Goal: Find specific page/section: Find specific page/section

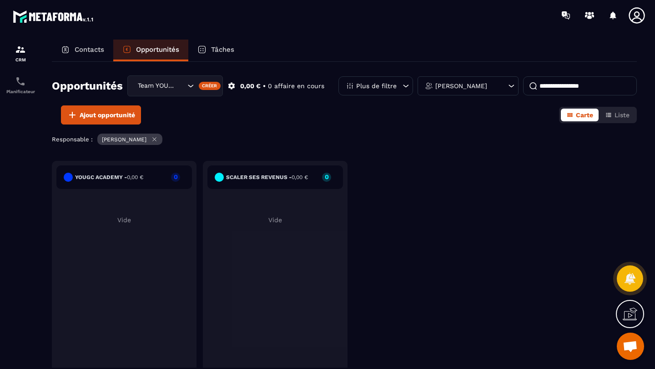
scroll to position [63, 0]
click at [170, 85] on div "Team YOUGC - Formations" at bounding box center [160, 86] width 51 height 10
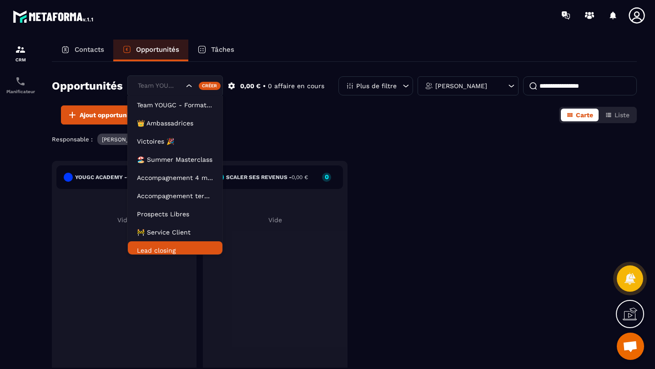
scroll to position [5, 0]
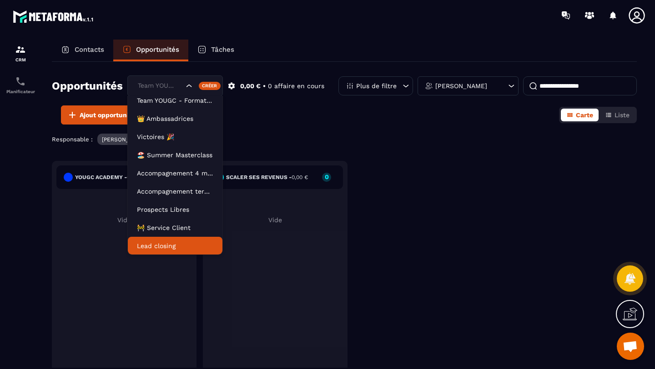
click at [143, 249] on p "Lead closing" at bounding box center [175, 245] width 76 height 9
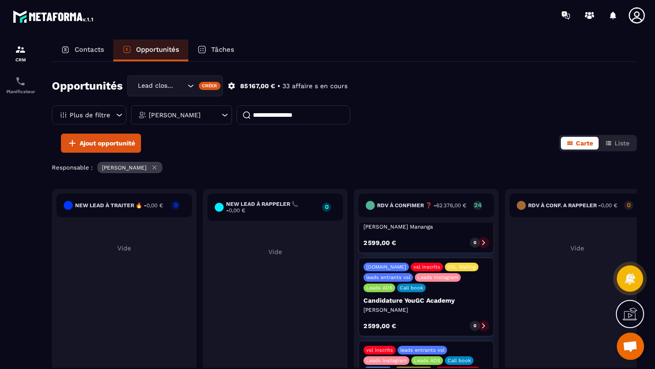
scroll to position [1699, 0]
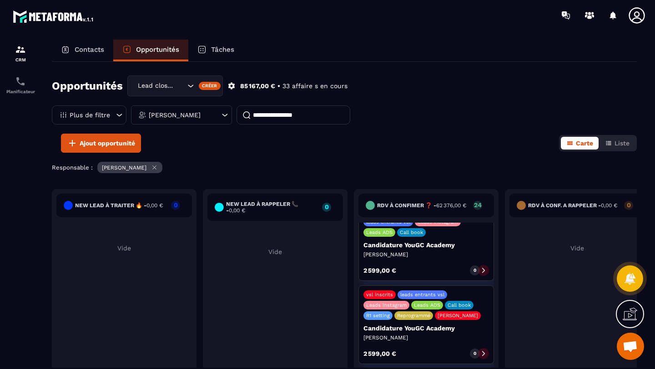
click at [72, 48] on div "Contacts" at bounding box center [82, 51] width 61 height 22
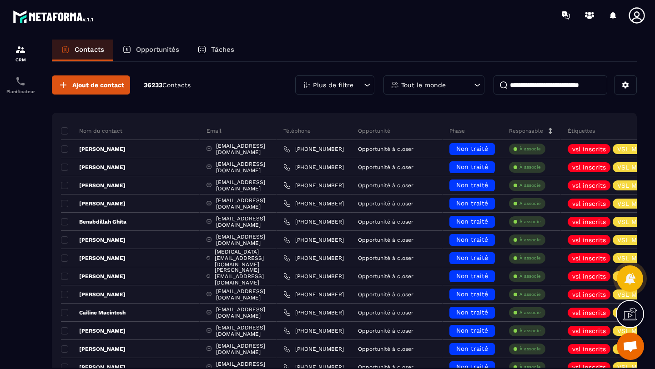
click at [522, 85] on input at bounding box center [550, 84] width 114 height 19
paste input "**********"
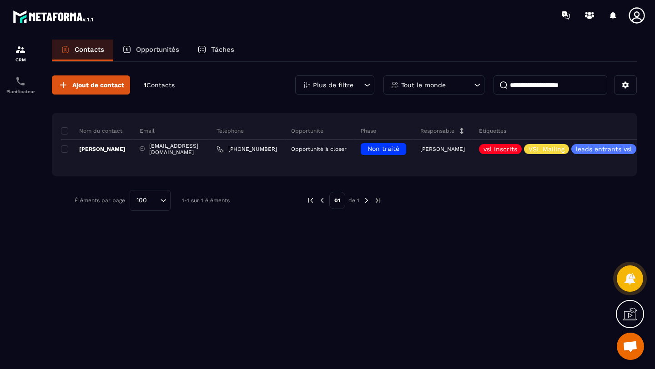
type input "**********"
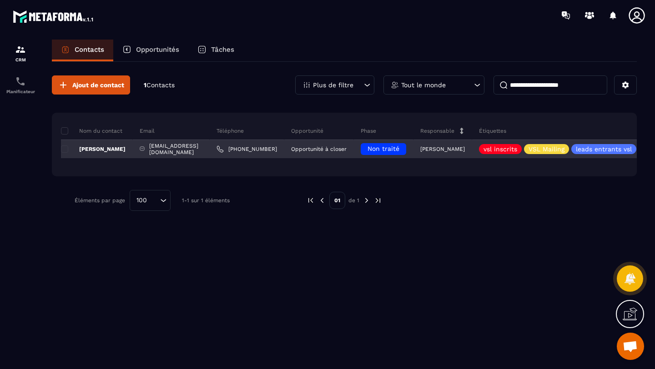
click at [92, 149] on p "Cécile Ledoux" at bounding box center [93, 149] width 65 height 7
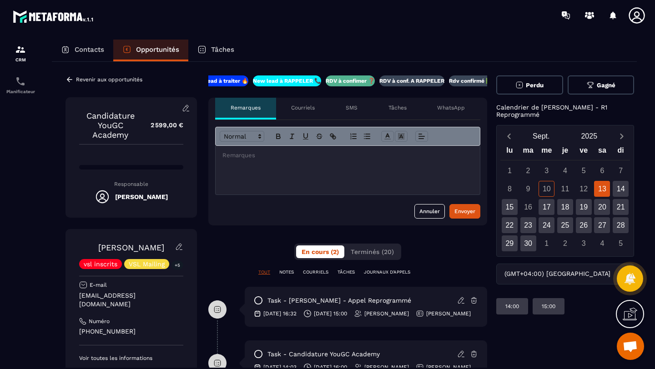
scroll to position [63, 0]
